Goal: Transaction & Acquisition: Purchase product/service

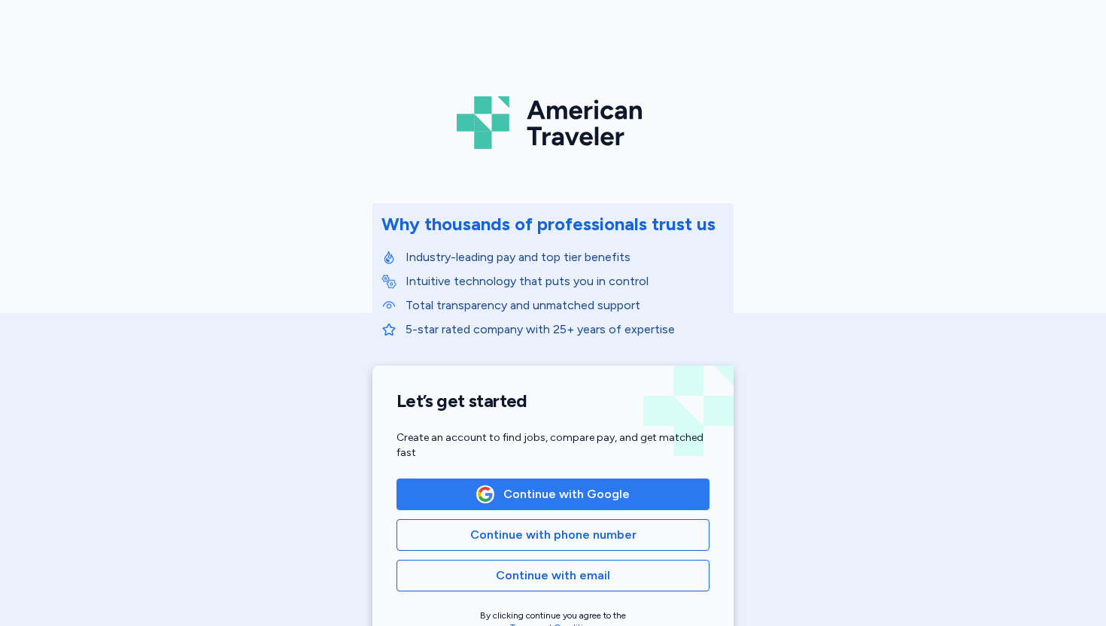
click at [457, 484] on button "Continue with Google" at bounding box center [553, 495] width 313 height 32
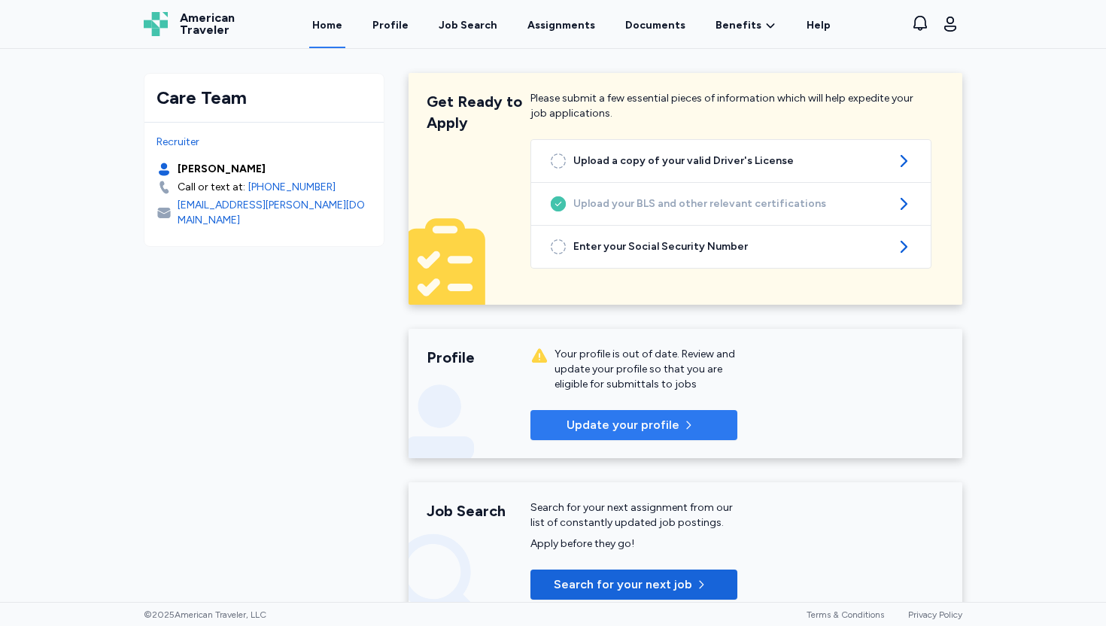
click at [573, 433] on span "Update your profile" at bounding box center [623, 425] width 113 height 18
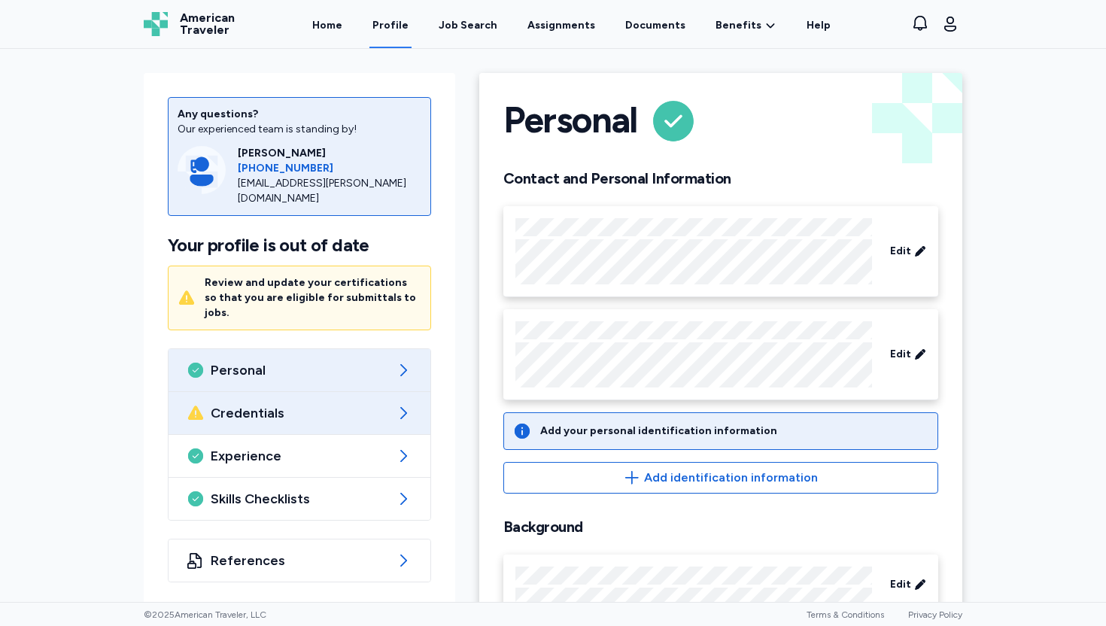
click at [321, 404] on span "Credentials" at bounding box center [300, 413] width 178 height 18
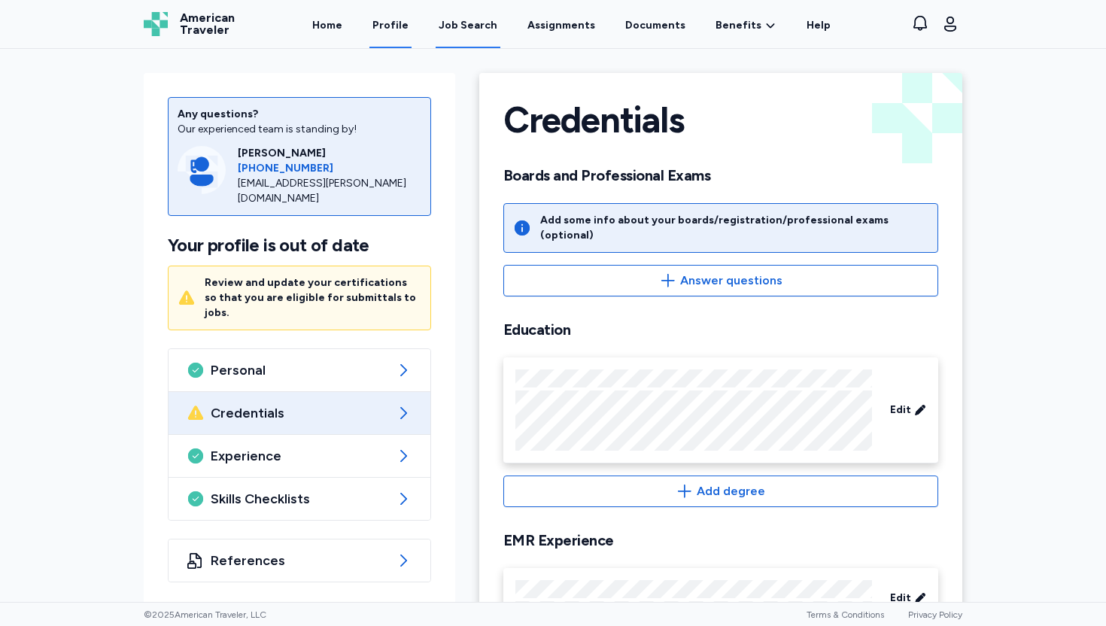
click at [478, 23] on div "Job Search" at bounding box center [468, 25] width 59 height 15
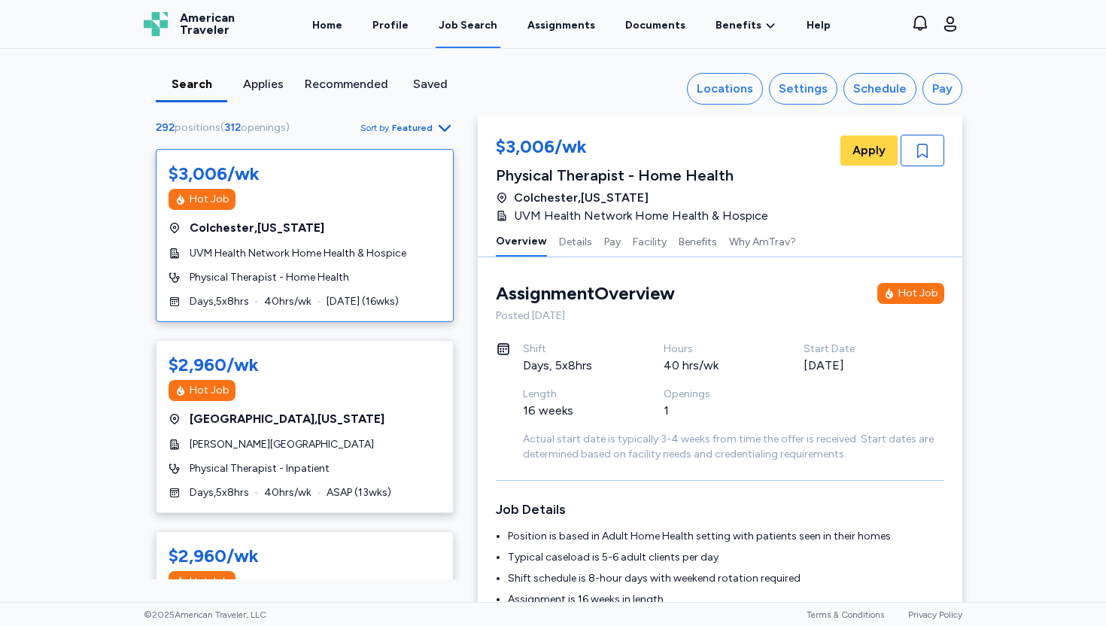
click at [417, 123] on span "Featured" at bounding box center [412, 128] width 41 height 12
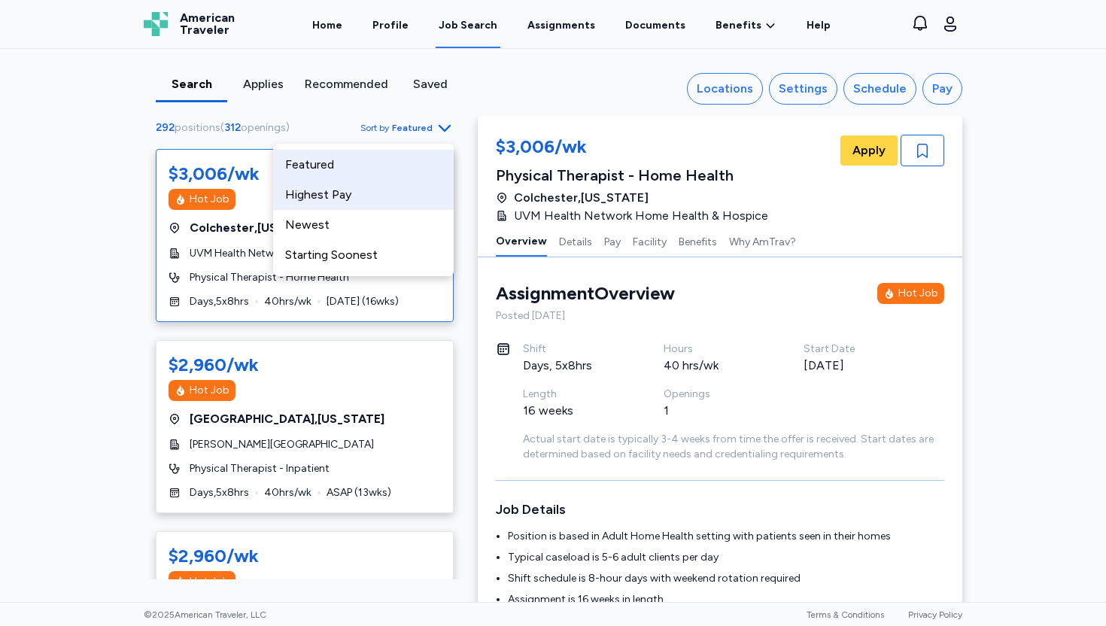
click at [368, 194] on div "Highest Pay" at bounding box center [363, 195] width 181 height 30
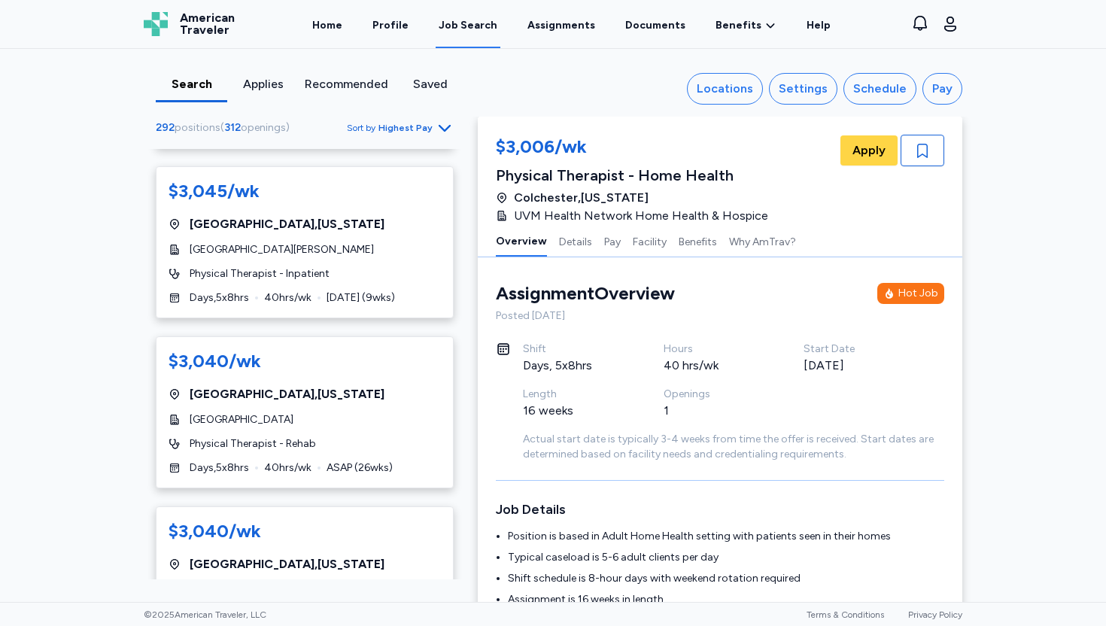
scroll to position [1190, 0]
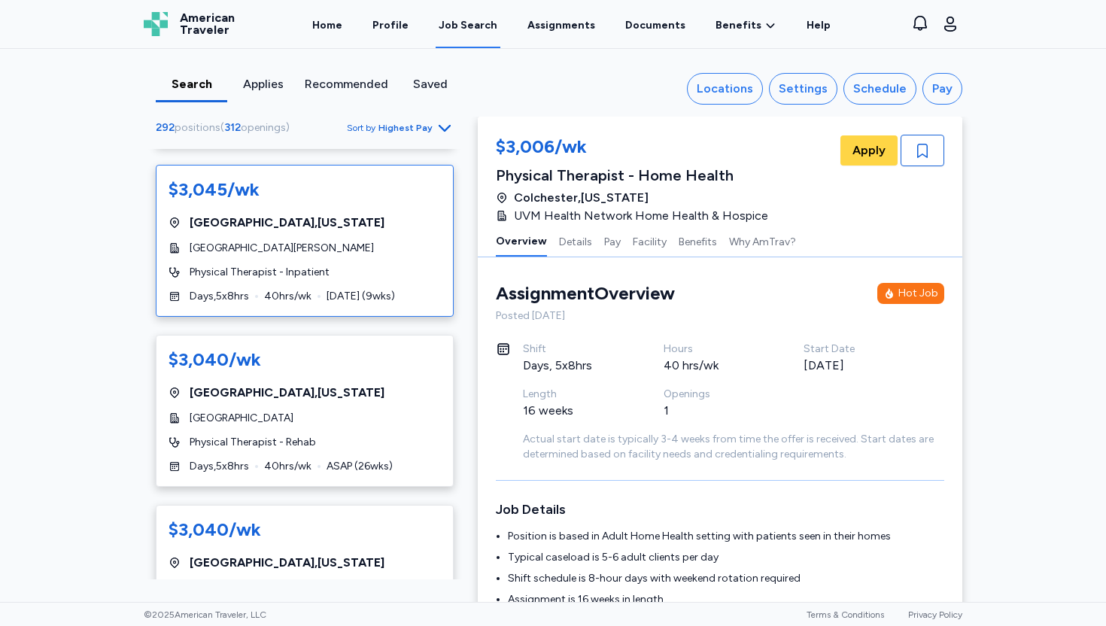
click at [371, 241] on div "[GEOGRAPHIC_DATA][PERSON_NAME]" at bounding box center [305, 248] width 272 height 15
